Goal: Use online tool/utility: Utilize a website feature to perform a specific function

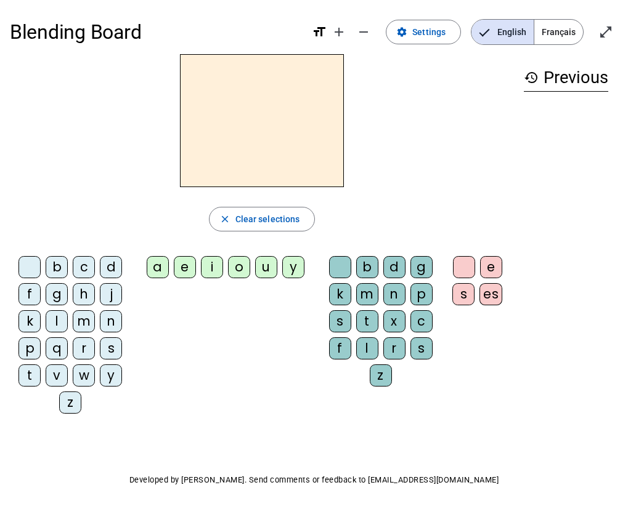
click at [156, 262] on div "a" at bounding box center [158, 267] width 22 height 22
click at [256, 221] on span "Clear selections" at bounding box center [267, 219] width 65 height 15
click at [55, 266] on div "b" at bounding box center [57, 267] width 22 height 22
click at [158, 265] on div "a" at bounding box center [158, 267] width 22 height 22
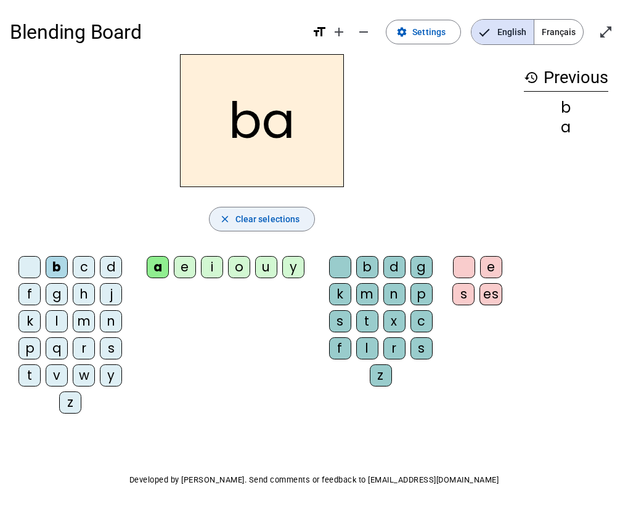
scroll to position [10, 0]
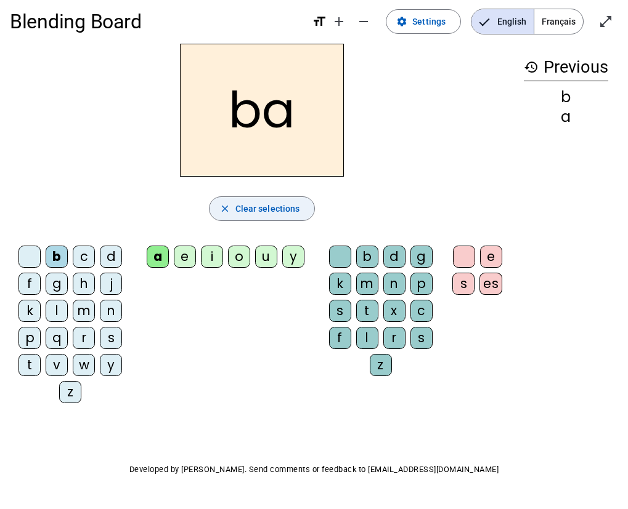
click at [222, 209] on mat-icon "close" at bounding box center [224, 208] width 11 height 11
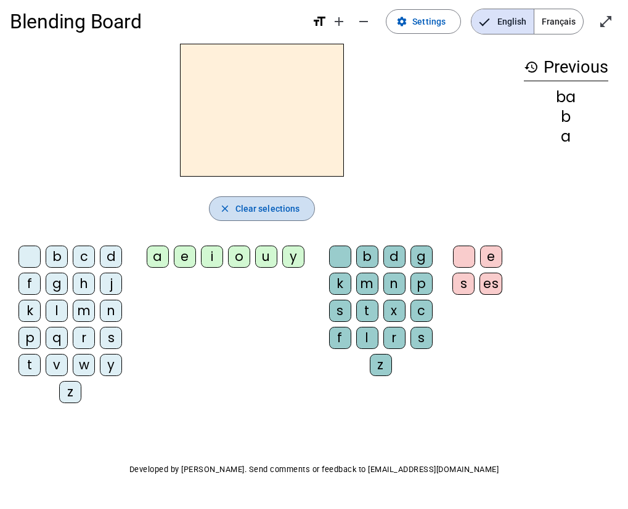
click at [222, 209] on mat-icon "close" at bounding box center [224, 208] width 11 height 11
click at [81, 256] on div "c" at bounding box center [84, 257] width 22 height 22
click at [154, 256] on div "a" at bounding box center [158, 257] width 22 height 22
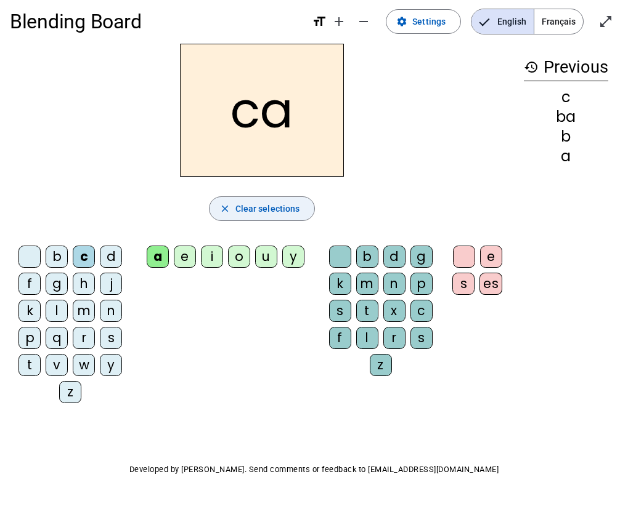
click at [250, 209] on span "Clear selections" at bounding box center [267, 208] width 65 height 15
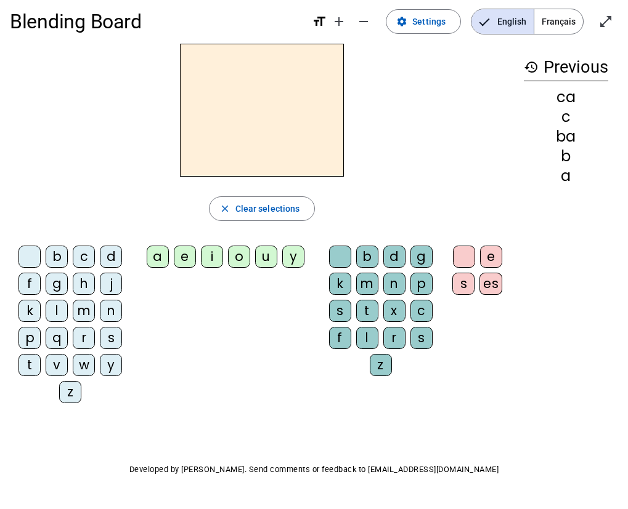
click at [112, 261] on div "d" at bounding box center [111, 257] width 22 height 22
click at [156, 254] on div "a" at bounding box center [158, 257] width 22 height 22
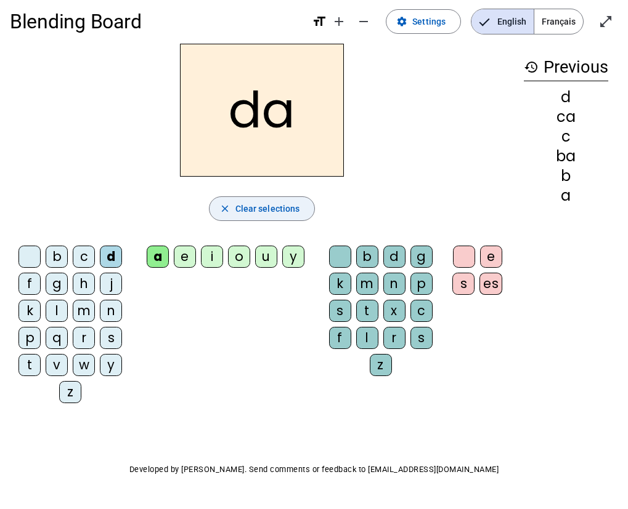
click at [241, 206] on span "Clear selections" at bounding box center [267, 208] width 65 height 15
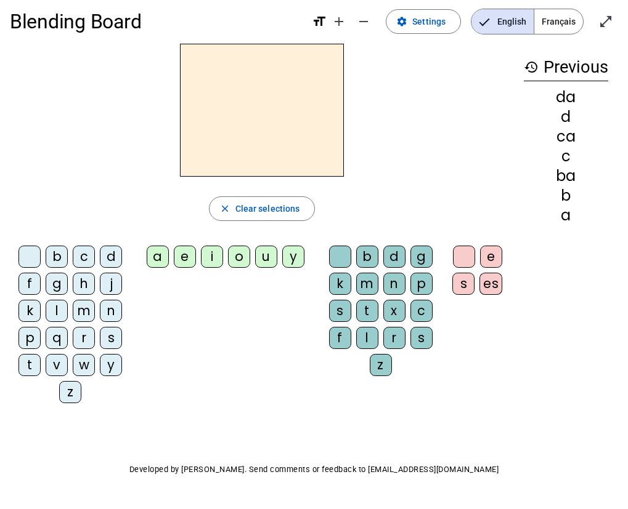
click at [28, 281] on div "f" at bounding box center [29, 284] width 22 height 22
click at [155, 256] on div "a" at bounding box center [158, 257] width 22 height 22
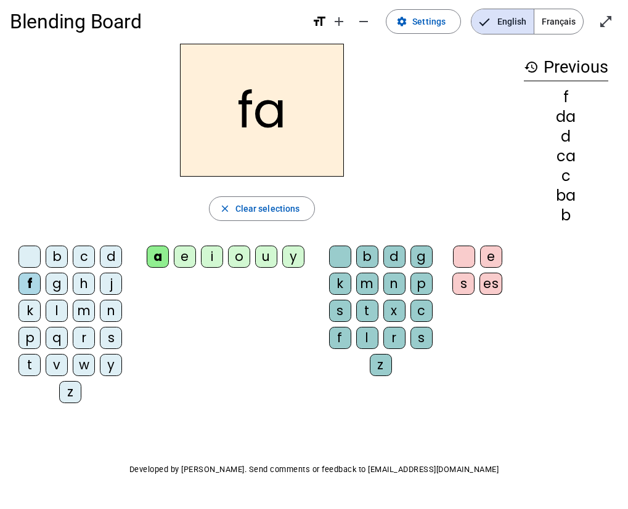
click at [244, 206] on span "Clear selections" at bounding box center [267, 208] width 65 height 15
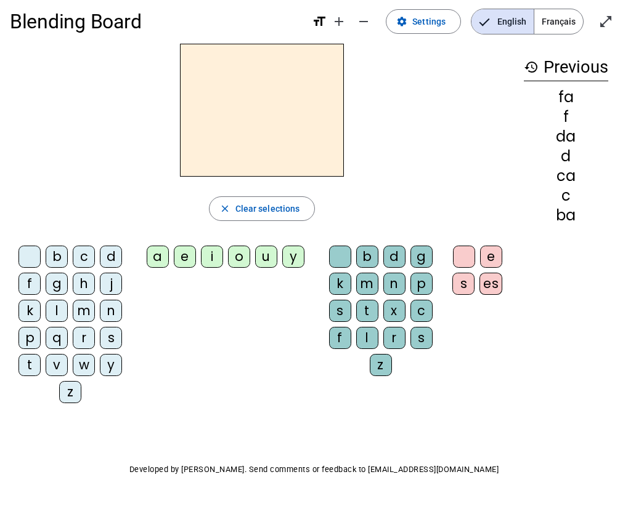
click at [87, 310] on div "m" at bounding box center [84, 311] width 22 height 22
click at [150, 255] on div "a" at bounding box center [158, 257] width 22 height 22
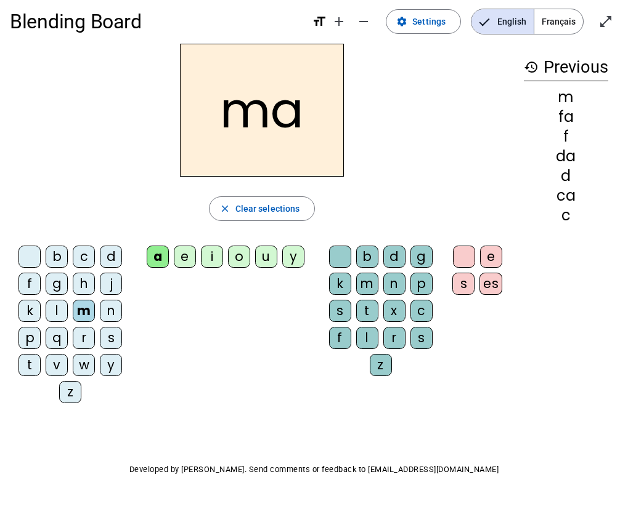
click at [362, 338] on div "l" at bounding box center [367, 338] width 22 height 22
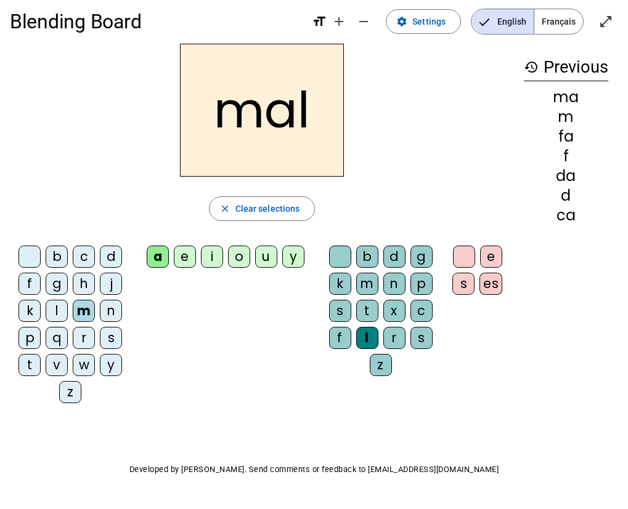
click at [154, 256] on div "a" at bounding box center [158, 257] width 22 height 22
click at [392, 253] on div "d" at bounding box center [394, 257] width 22 height 22
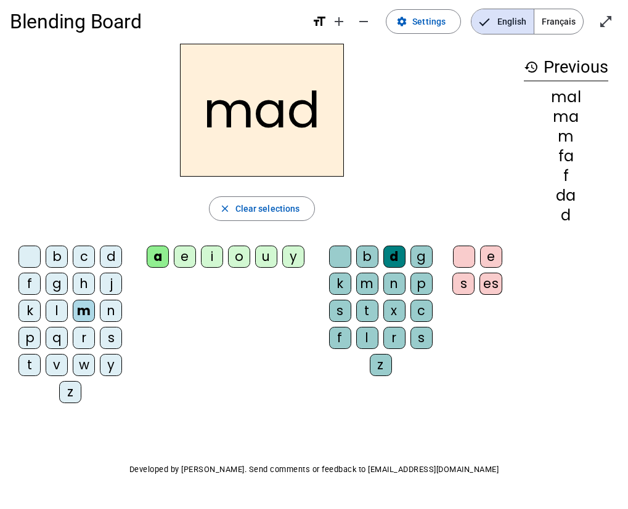
click at [183, 255] on div "e" at bounding box center [185, 257] width 22 height 22
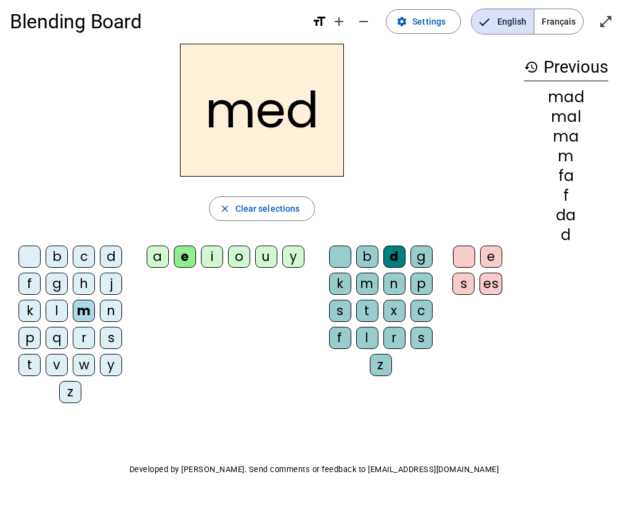
click at [156, 254] on div "a" at bounding box center [158, 257] width 22 height 22
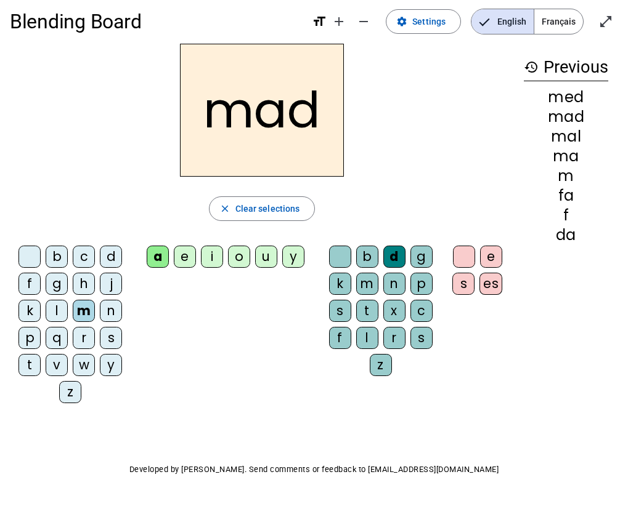
click at [227, 208] on mat-icon "close" at bounding box center [224, 208] width 11 height 11
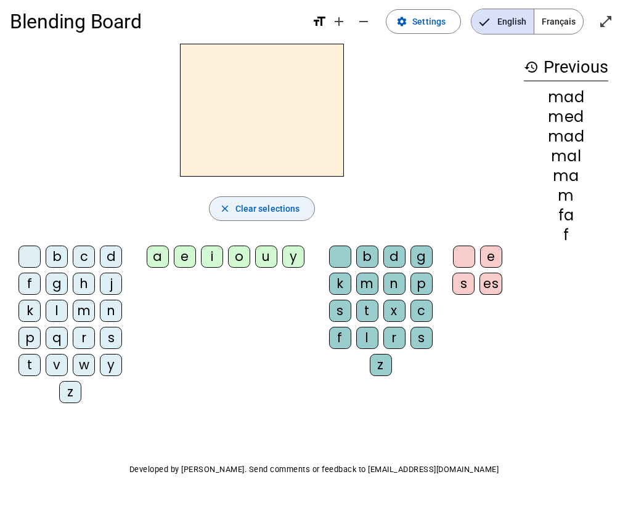
click at [228, 210] on mat-icon "close" at bounding box center [224, 208] width 11 height 11
click at [82, 309] on div "m" at bounding box center [84, 311] width 22 height 22
click at [156, 253] on div "a" at bounding box center [158, 257] width 22 height 22
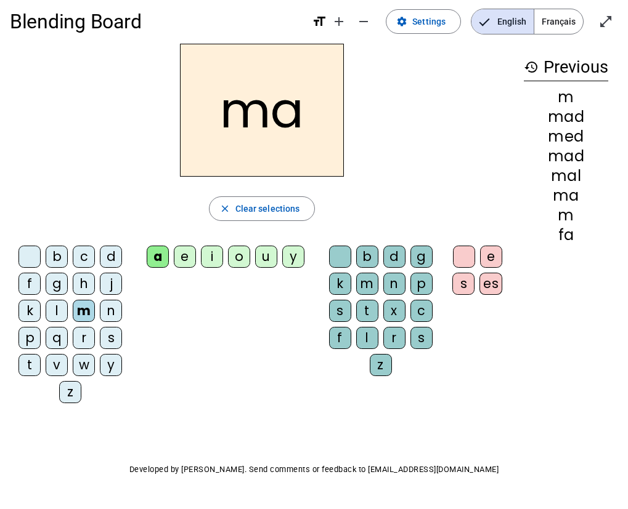
click at [367, 340] on div "l" at bounding box center [367, 338] width 22 height 22
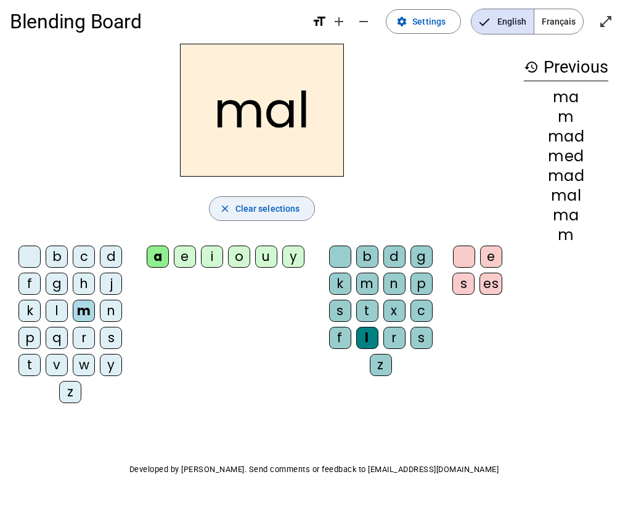
click at [241, 205] on span "Clear selections" at bounding box center [267, 208] width 65 height 15
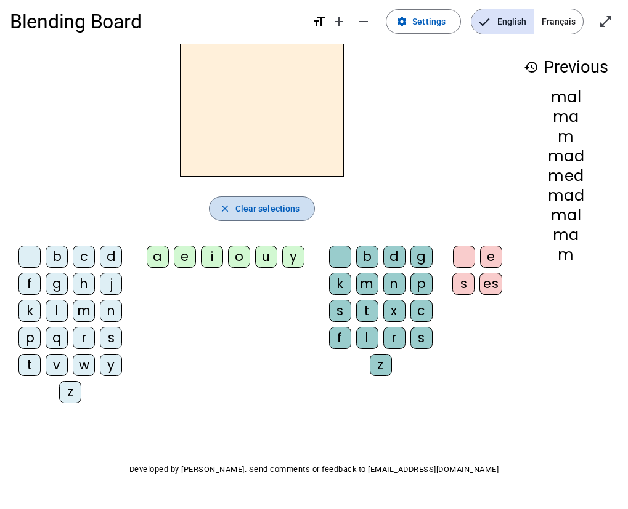
click at [246, 205] on span "Clear selections" at bounding box center [267, 208] width 65 height 15
click at [55, 283] on div "g" at bounding box center [57, 284] width 22 height 22
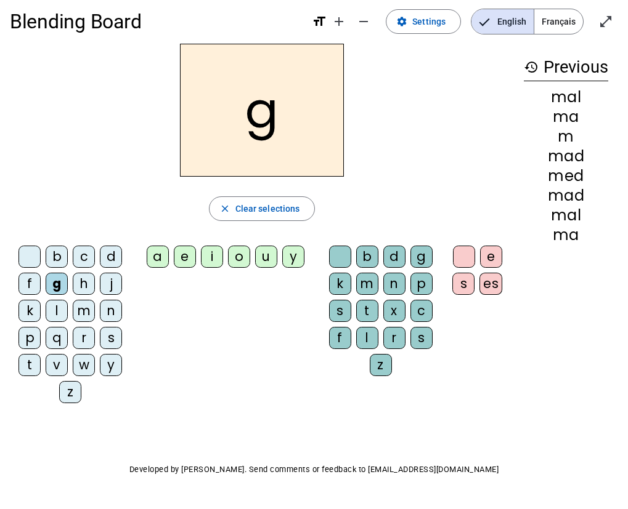
click at [156, 254] on div "a" at bounding box center [158, 257] width 22 height 22
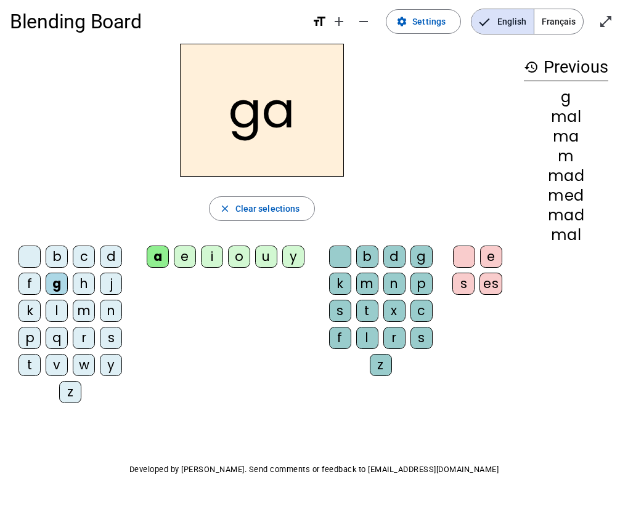
click at [365, 282] on div "m" at bounding box center [367, 284] width 22 height 22
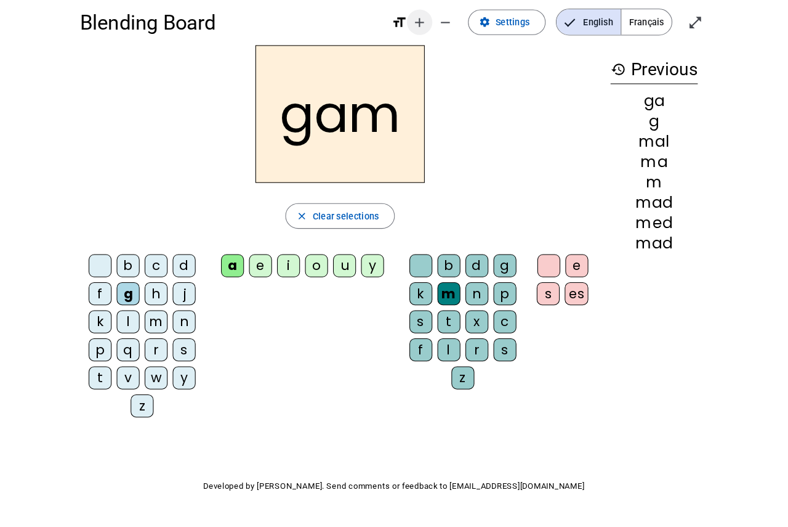
scroll to position [0, 0]
